Goal: Find specific fact: Find specific page/section

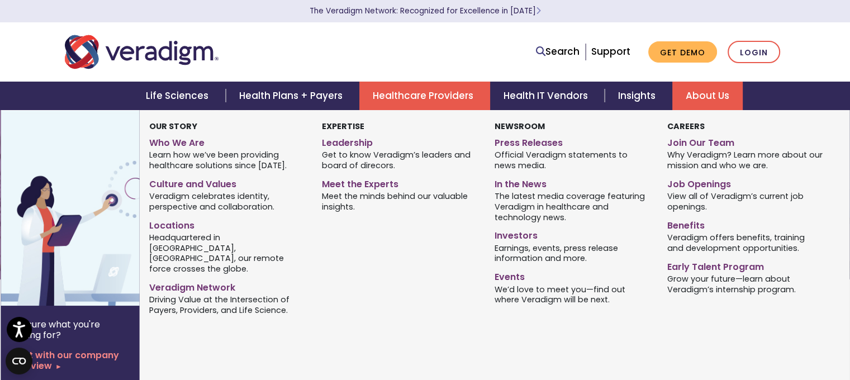
click at [709, 98] on link "About Us" at bounding box center [708, 96] width 70 height 29
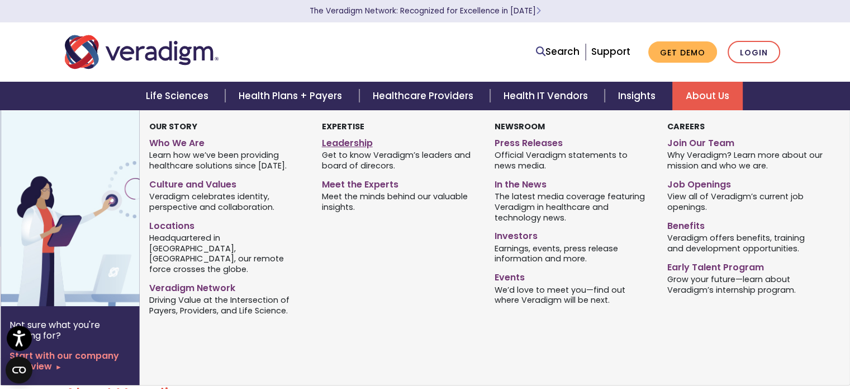
click at [348, 144] on link "Leadership" at bounding box center [400, 141] width 156 height 16
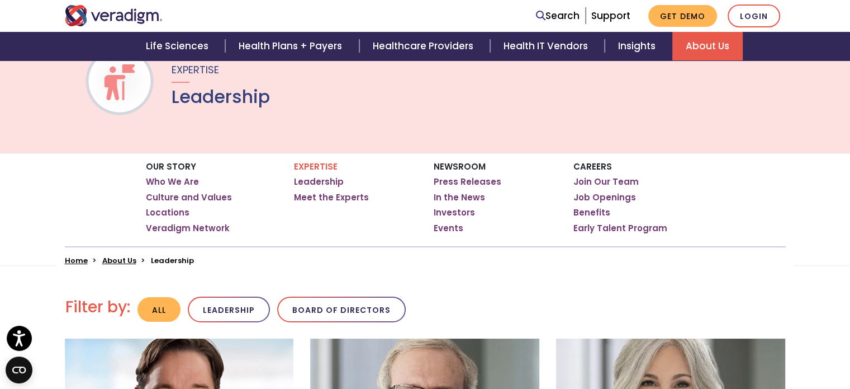
scroll to position [97, 0]
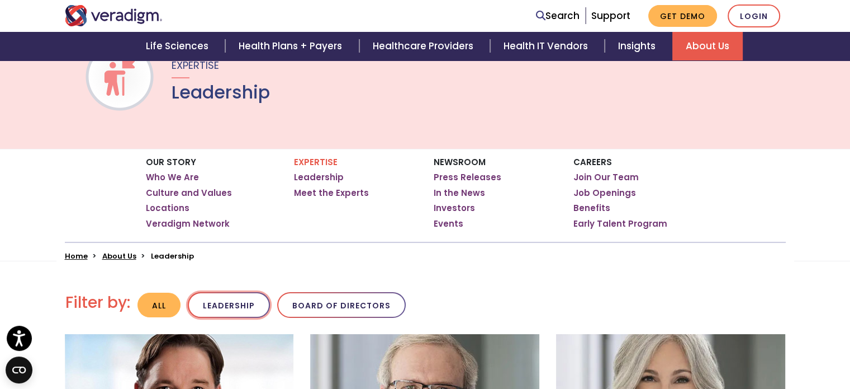
click at [237, 301] on button "Leadership" at bounding box center [229, 305] width 82 height 26
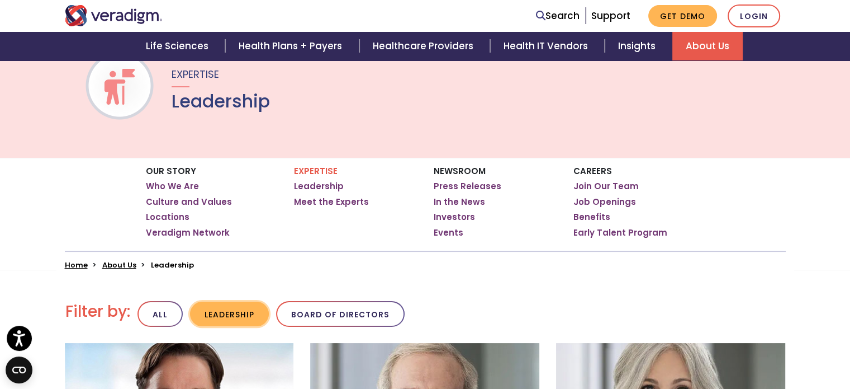
scroll to position [89, 0]
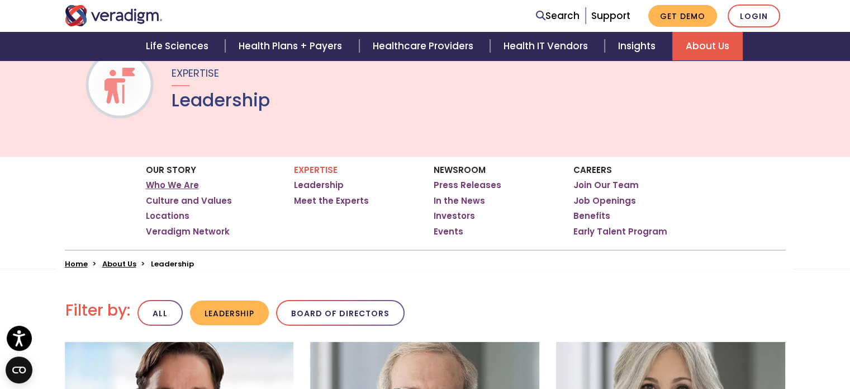
click at [167, 181] on link "Who We Are" at bounding box center [172, 184] width 53 height 11
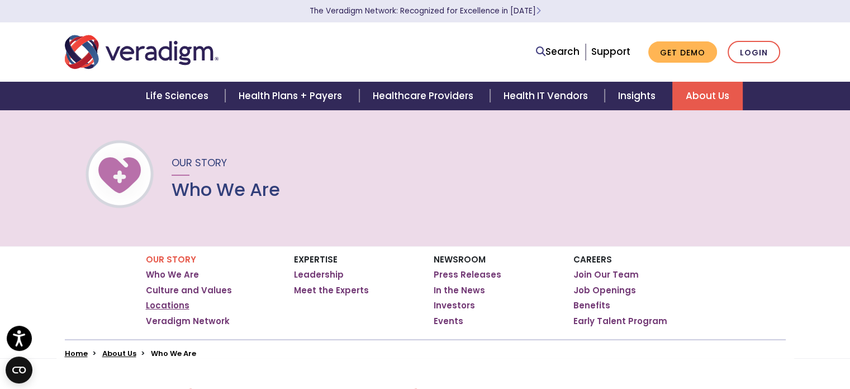
click at [163, 303] on link "Locations" at bounding box center [168, 305] width 44 height 11
click at [328, 288] on link "Meet the Experts" at bounding box center [331, 290] width 75 height 11
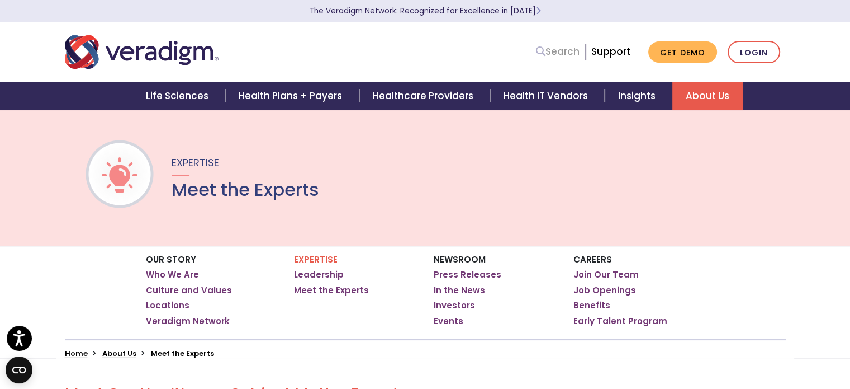
click at [552, 55] on link "Search" at bounding box center [558, 51] width 44 height 15
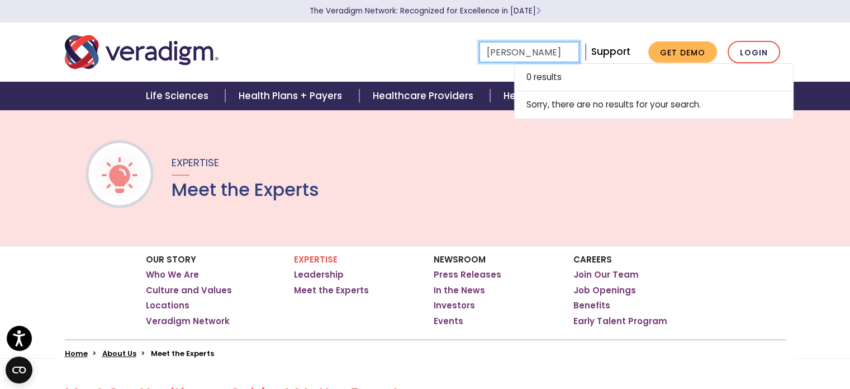
type input "Kristie Alexander"
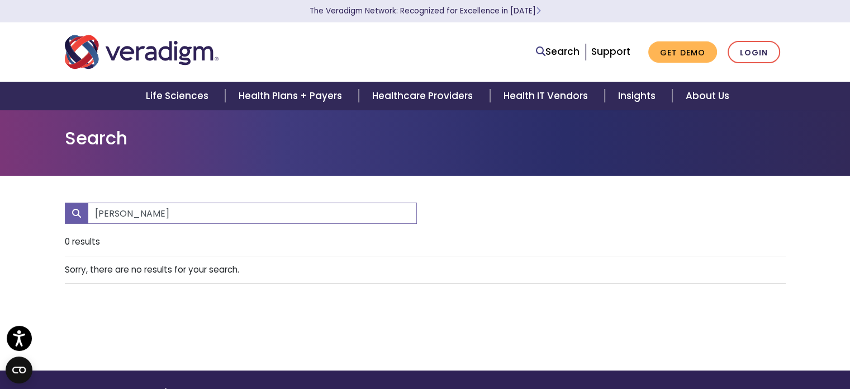
click at [541, 15] on p "The Veradigm Network: Recognized for Excellence in [DATE]" at bounding box center [425, 11] width 727 height 22
click at [537, 11] on p "The Veradigm Network: Recognized for Excellence in [DATE]" at bounding box center [425, 11] width 727 height 22
click at [536, 11] on icon "Learn More" at bounding box center [538, 11] width 5 height 8
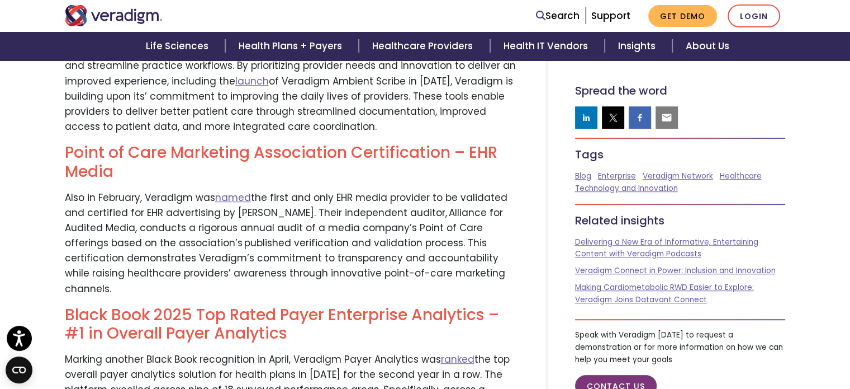
scroll to position [767, 0]
